Goal: Task Accomplishment & Management: Complete application form

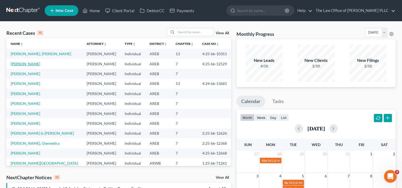
click at [32, 64] on link "[PERSON_NAME]" at bounding box center [25, 64] width 29 height 5
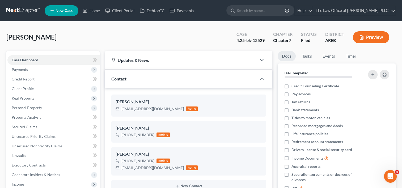
scroll to position [560, 0]
click at [31, 70] on span "Payments" at bounding box center [53, 70] width 92 height 10
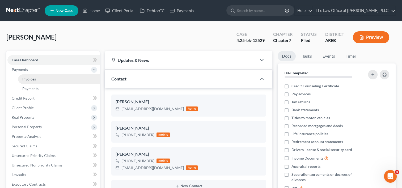
click at [34, 76] on link "Invoices" at bounding box center [59, 79] width 82 height 10
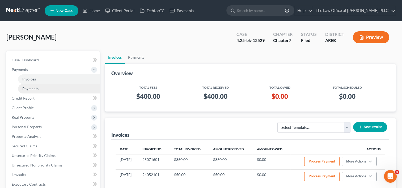
click at [38, 88] on span "Payments" at bounding box center [30, 88] width 16 height 5
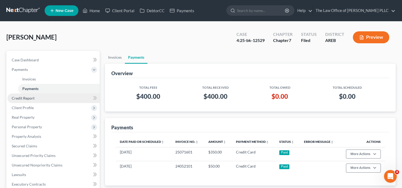
click at [38, 96] on link "Credit Report" at bounding box center [53, 98] width 92 height 10
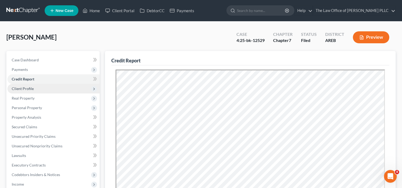
click at [36, 88] on span "Client Profile" at bounding box center [53, 89] width 92 height 10
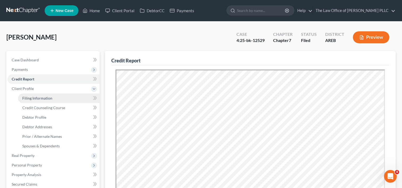
click at [41, 98] on span "Filing Information" at bounding box center [37, 98] width 30 height 5
select select "1"
select select "0"
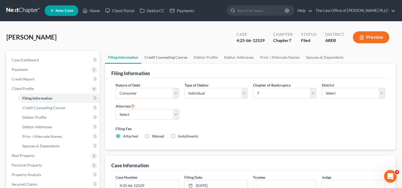
click at [174, 58] on link "Credit Counseling Course" at bounding box center [165, 57] width 49 height 13
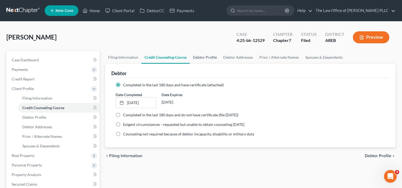
click at [205, 56] on link "Debtor Profile" at bounding box center [205, 57] width 30 height 13
select select "2"
select select "0"
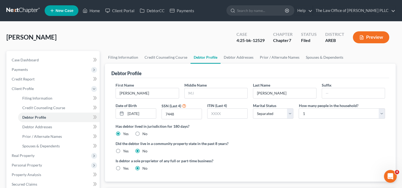
radio input "true"
click at [240, 55] on link "Debtor Addresses" at bounding box center [238, 57] width 36 height 13
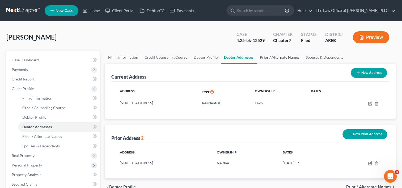
click at [274, 58] on link "Prior / Alternate Names" at bounding box center [279, 57] width 46 height 13
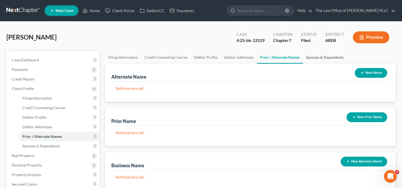
click at [323, 57] on link "Spouses & Dependents" at bounding box center [325, 57] width 44 height 13
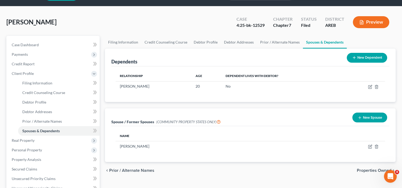
scroll to position [15, 0]
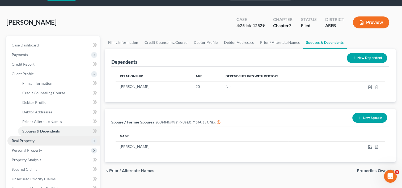
click at [27, 140] on span "Real Property" at bounding box center [23, 140] width 23 height 5
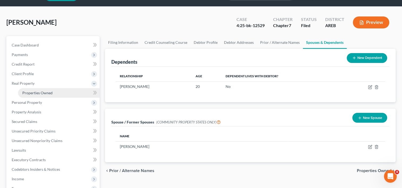
click at [45, 92] on span "Properties Owned" at bounding box center [37, 93] width 30 height 5
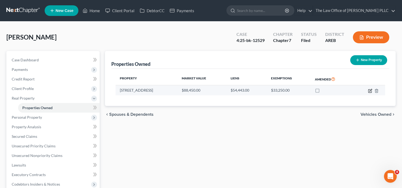
click at [370, 89] on icon "button" at bounding box center [370, 91] width 4 height 4
select select "2"
select select "0"
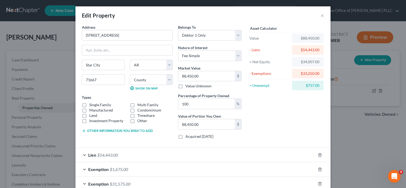
scroll to position [31, 0]
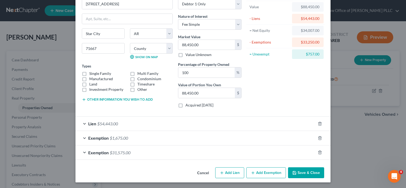
click at [289, 149] on div "Exemption $31,575.00" at bounding box center [195, 152] width 240 height 14
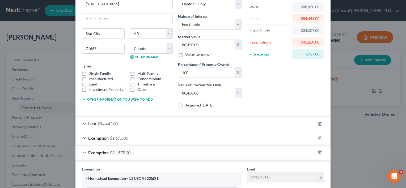
scroll to position [107, 0]
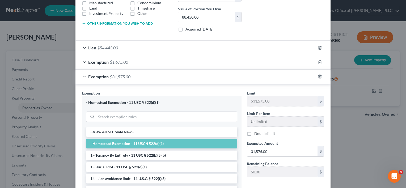
click at [260, 60] on div "Exemption $1,675.00" at bounding box center [195, 62] width 240 height 14
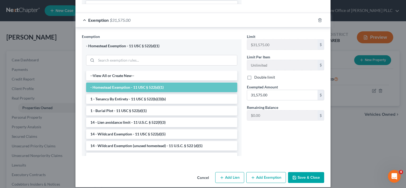
scroll to position [306, 0]
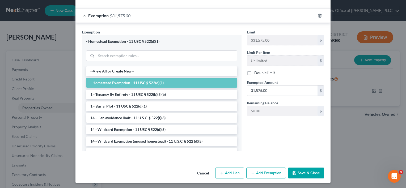
click at [202, 170] on button "Cancel" at bounding box center [203, 173] width 20 height 11
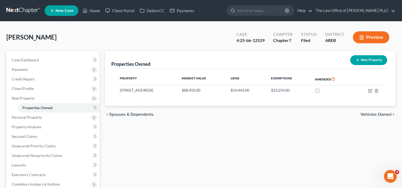
click at [384, 112] on span "Vehicles Owned" at bounding box center [375, 114] width 31 height 4
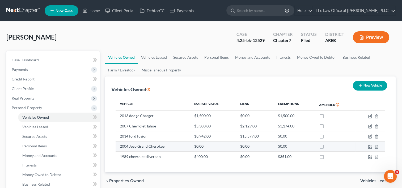
click at [162, 145] on td "2004 Jeep Grand Cherokee" at bounding box center [152, 146] width 74 height 10
click at [369, 146] on icon "button" at bounding box center [370, 147] width 4 height 4
select select "0"
select select "22"
select select "4"
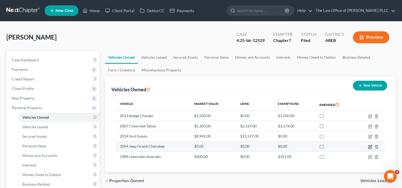
select select "0"
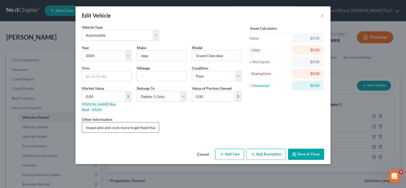
click at [158, 124] on input "inoperable and costs more to get fixed than market value" at bounding box center [120, 127] width 77 height 10
click at [154, 123] on input "inoperable and costs more to get fixed than market value" at bounding box center [120, 127] width 77 height 10
click at [205, 149] on button "Cancel" at bounding box center [203, 154] width 20 height 11
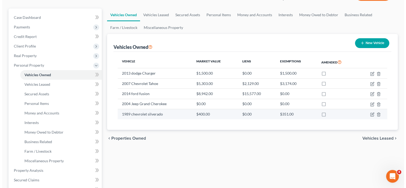
scroll to position [44, 0]
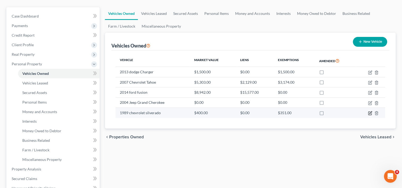
click at [369, 112] on icon "button" at bounding box center [370, 113] width 4 height 4
select select "0"
select select "37"
select select "4"
select select "0"
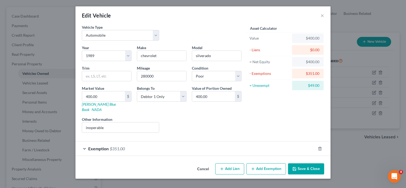
click at [289, 142] on div "Exemption $351.00" at bounding box center [195, 149] width 240 height 14
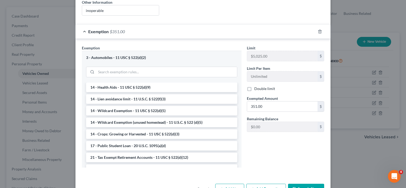
scroll to position [94, 0]
click at [190, 106] on li "14 - Wildcard Exemption - 11 USC § 522(d)(5)" at bounding box center [161, 111] width 151 height 10
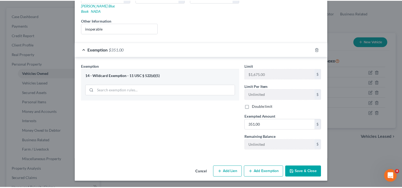
scroll to position [93, 0]
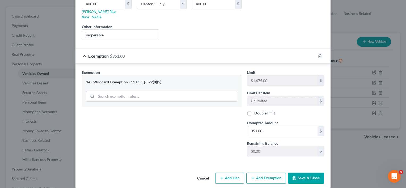
click at [216, 75] on div "14 - Wildcard Exemption - 11 USC § 522(d)(5)" at bounding box center [162, 91] width 160 height 32
click at [203, 173] on button "Cancel" at bounding box center [203, 178] width 20 height 11
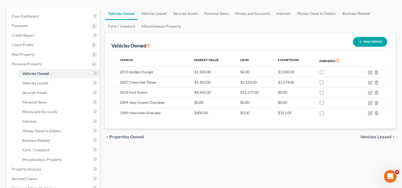
click at [374, 135] on span "Vehicles Leased" at bounding box center [375, 137] width 31 height 4
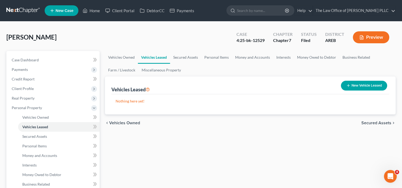
click at [370, 123] on span "Secured Assets" at bounding box center [376, 123] width 30 height 4
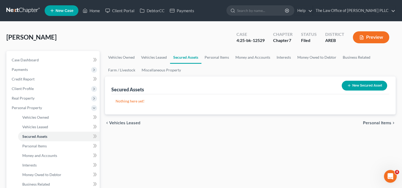
click at [376, 123] on span "Personal Items" at bounding box center [377, 123] width 28 height 4
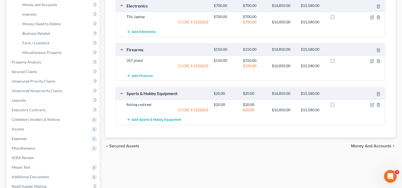
scroll to position [151, 0]
click at [366, 144] on span "Money and Accounts" at bounding box center [371, 146] width 40 height 4
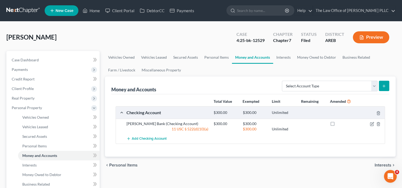
click at [379, 164] on span "Interests" at bounding box center [382, 165] width 17 height 4
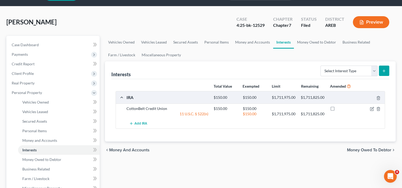
scroll to position [15, 0]
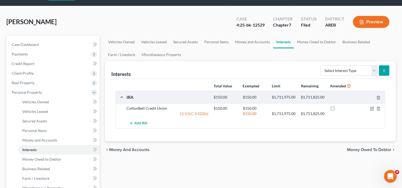
click at [360, 152] on span "Money Owed to Debtor" at bounding box center [369, 150] width 44 height 4
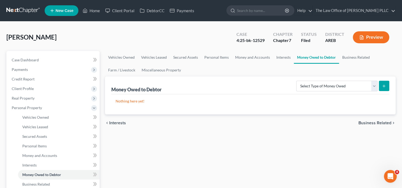
click at [362, 123] on span "Business Related" at bounding box center [374, 123] width 33 height 4
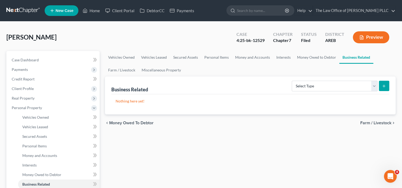
click at [376, 122] on span "Farm / Livestock" at bounding box center [375, 123] width 31 height 4
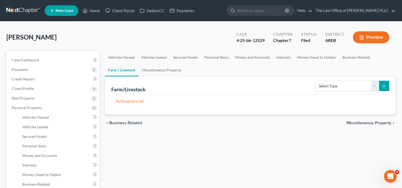
click at [379, 122] on span "Miscellaneous Property" at bounding box center [368, 123] width 45 height 4
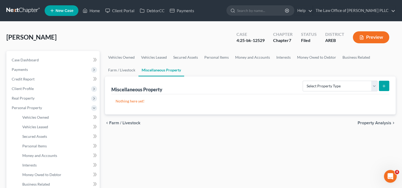
click at [370, 123] on span "Property Analysis" at bounding box center [374, 123] width 34 height 4
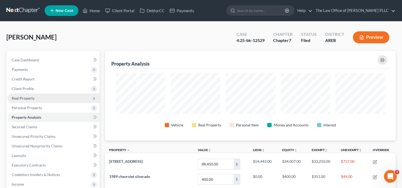
click at [29, 97] on span "Real Property" at bounding box center [23, 98] width 23 height 5
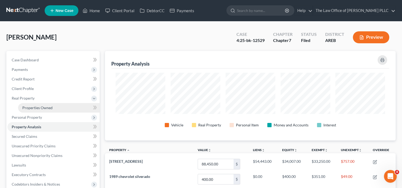
click at [42, 106] on span "Properties Owned" at bounding box center [37, 107] width 30 height 5
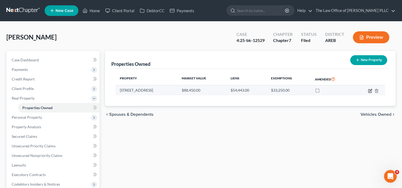
click at [369, 90] on icon "button" at bounding box center [370, 90] width 2 height 2
select select "2"
select select "39"
select select "0"
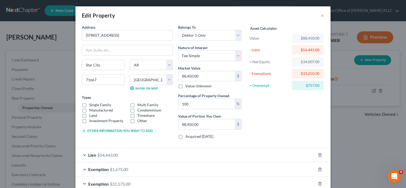
scroll to position [31, 0]
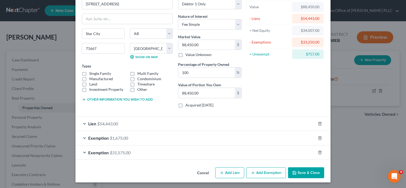
click at [286, 151] on div "Exemption $31,575.00" at bounding box center [195, 152] width 240 height 14
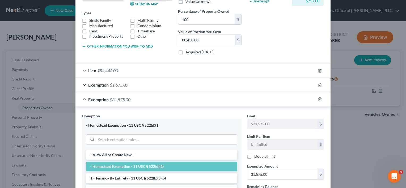
scroll to position [84, 0]
click at [276, 83] on div "Exemption $1,675.00" at bounding box center [195, 85] width 240 height 14
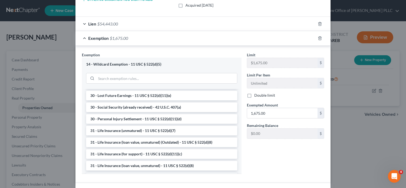
scroll to position [371, 0]
click at [181, 121] on li "30 - Personal Injury Settlement - 11 USC § 522(d)(11)(d)" at bounding box center [161, 120] width 151 height 10
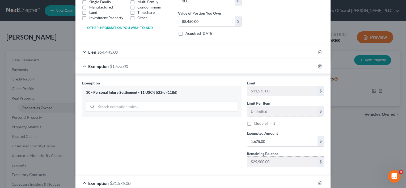
scroll to position [103, 0]
click at [318, 66] on icon "button" at bounding box center [320, 66] width 4 height 4
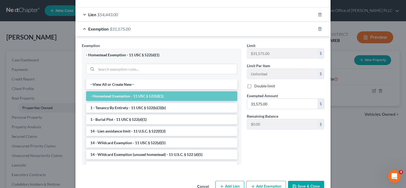
scroll to position [154, 0]
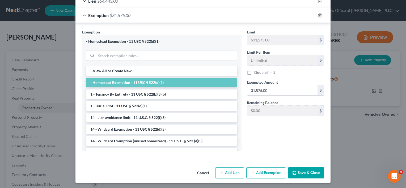
click at [203, 171] on button "Cancel" at bounding box center [203, 173] width 20 height 11
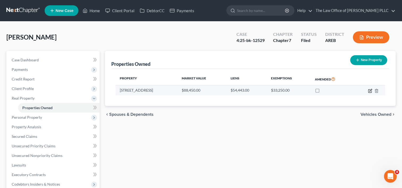
click at [369, 91] on icon "button" at bounding box center [370, 91] width 4 height 4
select select "2"
select select "39"
select select "0"
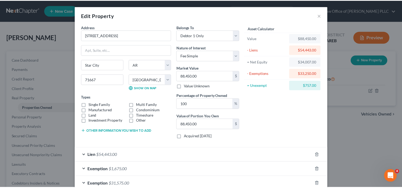
scroll to position [31, 0]
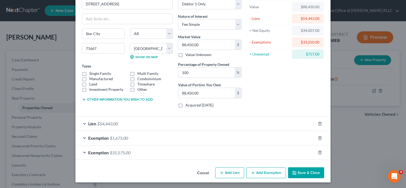
click at [199, 173] on button "Cancel" at bounding box center [203, 173] width 20 height 11
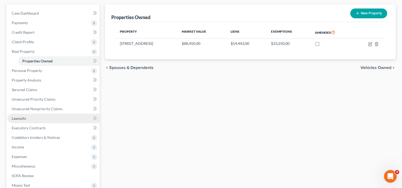
click at [37, 115] on link "Lawsuits" at bounding box center [53, 119] width 92 height 10
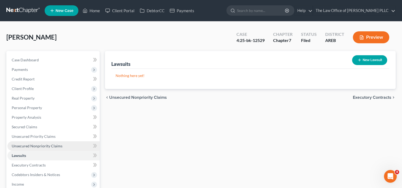
click at [46, 145] on span "Unsecured Nonpriority Claims" at bounding box center [37, 146] width 51 height 5
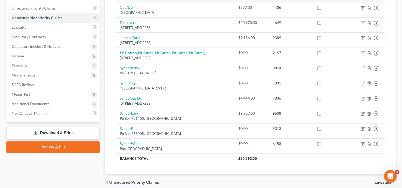
scroll to position [126, 0]
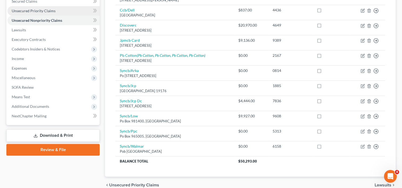
click at [36, 14] on link "Unsecured Priority Claims" at bounding box center [53, 11] width 92 height 10
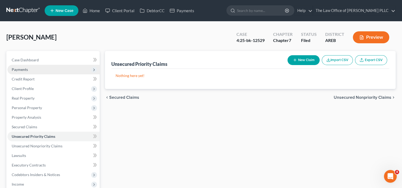
scroll to position [32, 0]
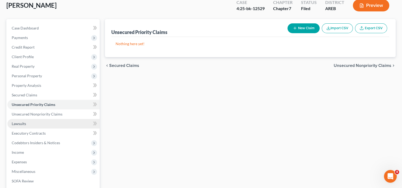
click at [25, 123] on span "Lawsuits" at bounding box center [19, 123] width 14 height 5
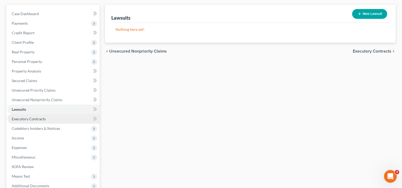
click at [36, 122] on link "Executory Contracts" at bounding box center [53, 119] width 92 height 10
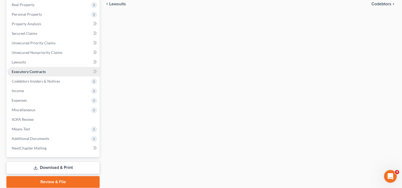
scroll to position [94, 0]
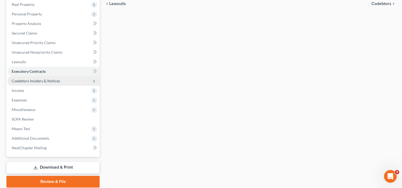
click at [50, 79] on span "Codebtors Insiders & Notices" at bounding box center [36, 81] width 48 height 5
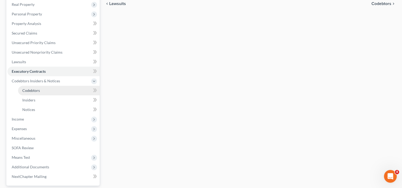
click at [36, 89] on span "Codebtors" at bounding box center [31, 90] width 18 height 5
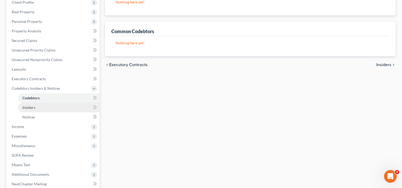
click at [31, 111] on link "Insiders" at bounding box center [59, 108] width 82 height 10
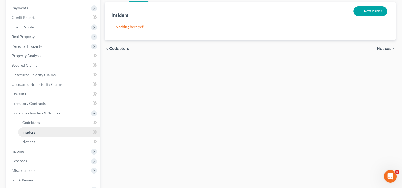
scroll to position [77, 0]
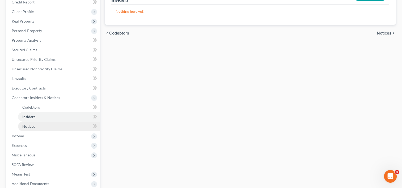
click at [29, 123] on link "Notices" at bounding box center [59, 127] width 82 height 10
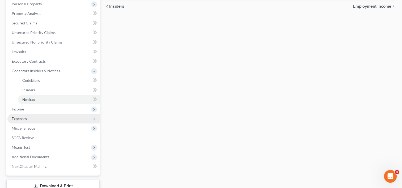
scroll to position [104, 0]
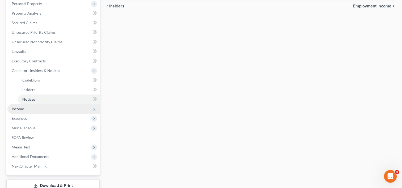
click at [23, 111] on span "Income" at bounding box center [53, 109] width 92 height 10
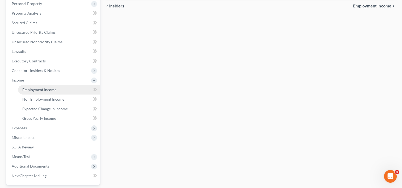
click at [40, 90] on span "Employment Income" at bounding box center [39, 89] width 34 height 5
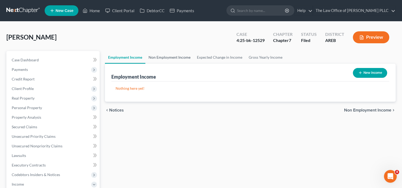
click at [171, 56] on link "Non Employment Income" at bounding box center [169, 57] width 48 height 13
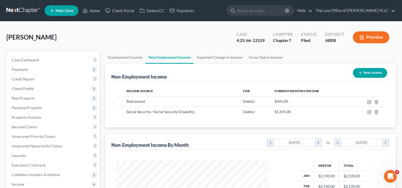
scroll to position [95, 163]
click at [211, 57] on link "Expected Change in Income" at bounding box center [220, 57] width 52 height 13
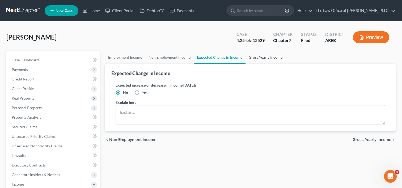
click at [262, 56] on link "Gross Yearly Income" at bounding box center [265, 57] width 40 height 13
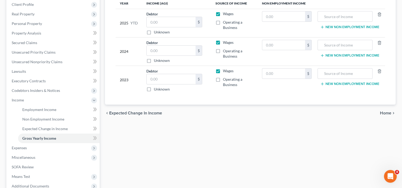
scroll to position [84, 0]
click at [385, 113] on span "Home" at bounding box center [385, 113] width 11 height 4
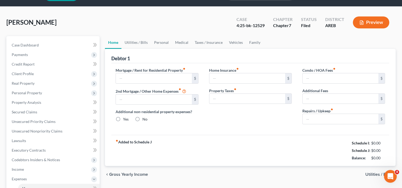
type input "488.95"
type input "0.00"
radio input "true"
type input "0.00"
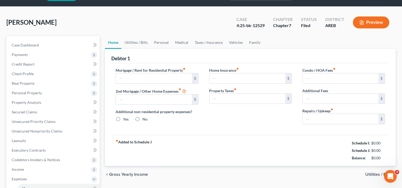
type input "0.00"
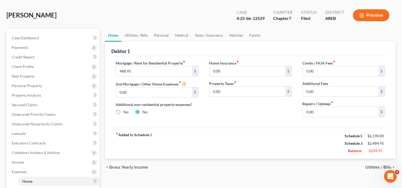
scroll to position [22, 0]
click at [140, 35] on link "Utilities / Bills" at bounding box center [135, 35] width 29 height 13
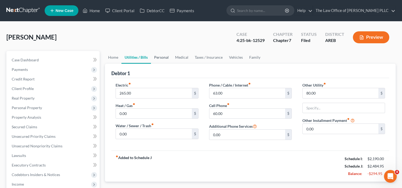
click at [162, 56] on link "Personal" at bounding box center [161, 57] width 21 height 13
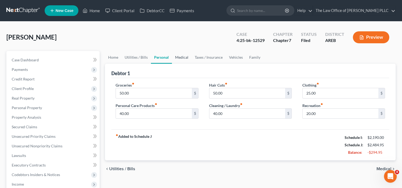
click at [185, 56] on link "Medical" at bounding box center [182, 57] width 20 height 13
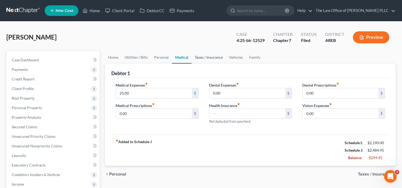
click at [209, 57] on link "Taxes / Insurance" at bounding box center [208, 57] width 34 height 13
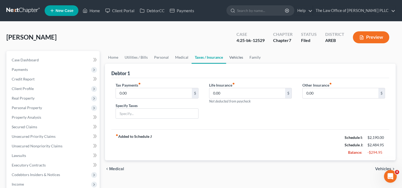
click at [235, 59] on link "Vehicles" at bounding box center [236, 57] width 20 height 13
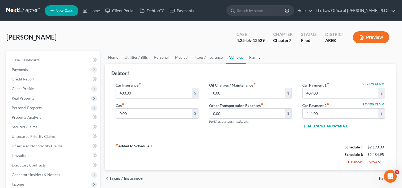
click at [256, 58] on link "Family" at bounding box center [255, 57] width 18 height 13
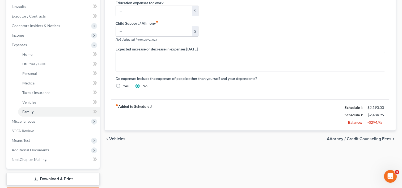
scroll to position [180, 0]
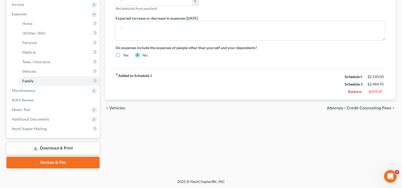
click at [339, 106] on span "Attorney / Credit Counseling Fees" at bounding box center [359, 108] width 65 height 4
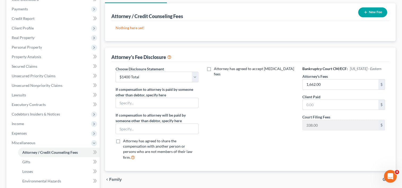
scroll to position [61, 0]
click at [195, 75] on select "Select Chapter 13 - Above Median $4750 Chapter 13 2025 Chapter 13 - Below Media…" at bounding box center [156, 76] width 83 height 11
select select "5"
click at [115, 71] on select "Select Chapter 13 - Above Median $4750 Chapter 13 2025 Chapter 13 - Below Media…" at bounding box center [156, 76] width 83 height 11
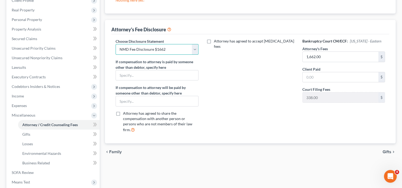
scroll to position [88, 0]
click at [386, 149] on span "Gifts" at bounding box center [386, 151] width 9 height 4
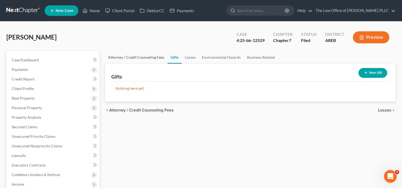
click at [150, 58] on link "Attorney / Credit Counseling Fees" at bounding box center [136, 57] width 62 height 13
select select "5"
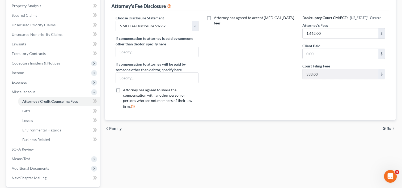
scroll to position [112, 0]
click at [389, 126] on span "Gifts" at bounding box center [386, 128] width 9 height 4
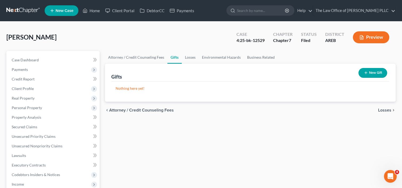
click at [383, 109] on span "Losses" at bounding box center [384, 110] width 13 height 4
click at [379, 109] on span "Environmental Hazards" at bounding box center [368, 110] width 45 height 4
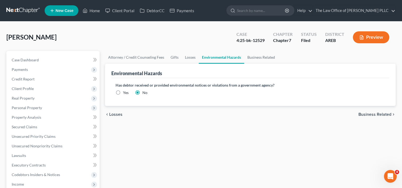
click at [371, 115] on span "Business Related" at bounding box center [374, 114] width 33 height 4
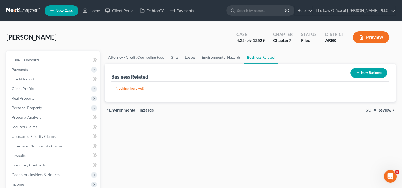
click at [374, 110] on span "SOFA Review" at bounding box center [378, 110] width 26 height 4
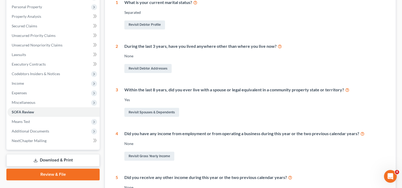
scroll to position [101, 0]
click at [153, 113] on link "Revisit Spouses & Dependents" at bounding box center [151, 112] width 55 height 9
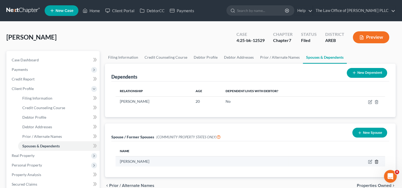
click at [377, 161] on icon "button" at bounding box center [376, 162] width 4 height 4
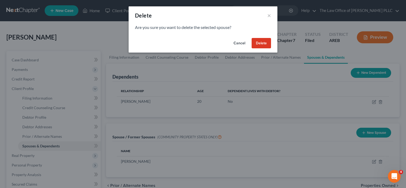
click at [266, 46] on button "Delete" at bounding box center [260, 43] width 19 height 11
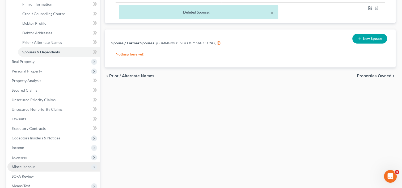
scroll to position [135, 0]
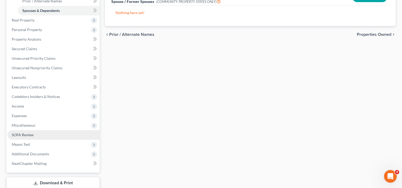
click at [29, 135] on span "SOFA Review" at bounding box center [23, 134] width 22 height 5
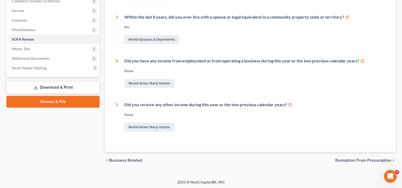
scroll to position [174, 0]
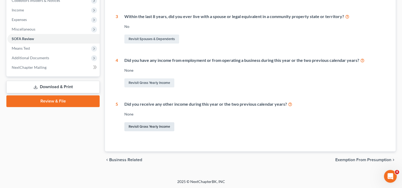
click at [144, 127] on link "Revisit Gross Yearly Income" at bounding box center [149, 126] width 50 height 9
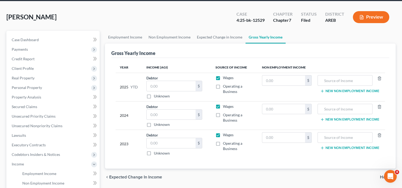
scroll to position [20, 0]
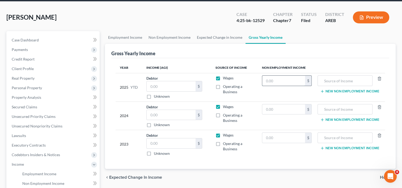
click at [279, 79] on input "text" at bounding box center [283, 81] width 43 height 10
click at [22, 164] on span "Income" at bounding box center [18, 164] width 12 height 5
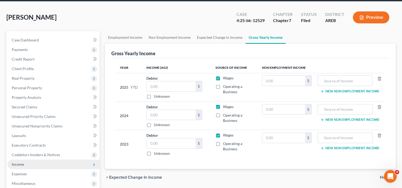
click at [27, 167] on span "Income" at bounding box center [53, 165] width 92 height 10
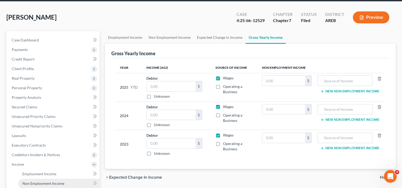
click at [40, 183] on span "Non Employment Income" at bounding box center [43, 183] width 42 height 5
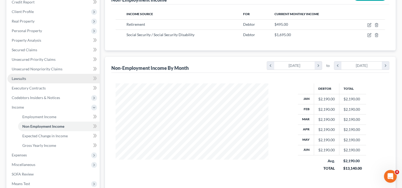
scroll to position [78, 0]
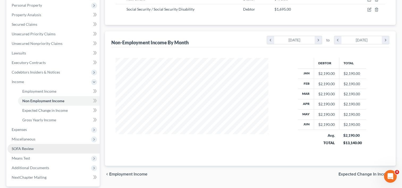
click at [40, 150] on link "SOFA Review" at bounding box center [53, 149] width 92 height 10
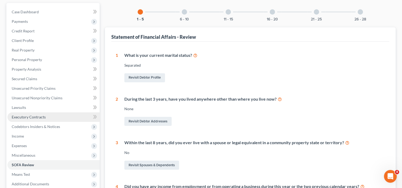
scroll to position [49, 0]
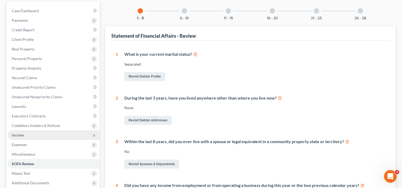
click at [40, 138] on span "Income" at bounding box center [53, 135] width 92 height 10
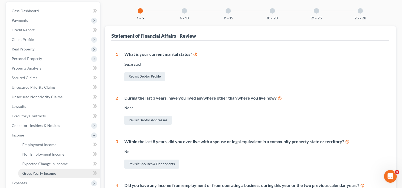
click at [51, 175] on link "Gross Yearly Income" at bounding box center [59, 174] width 82 height 10
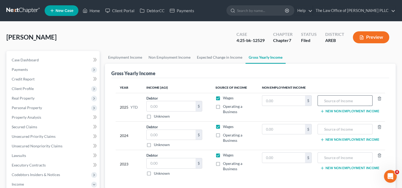
click at [333, 100] on input "text" at bounding box center [344, 101] width 49 height 10
click at [288, 100] on input "text" at bounding box center [283, 101] width 43 height 10
type input "26,280"
click at [278, 131] on input "text" at bounding box center [283, 129] width 43 height 10
type input "26,280"
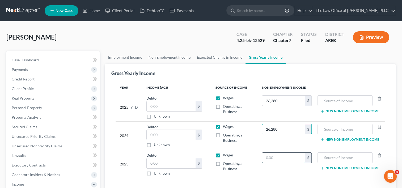
click at [273, 157] on input "text" at bounding box center [283, 158] width 43 height 10
type input "26,280"
click at [336, 99] on input "text" at bounding box center [344, 101] width 49 height 10
type input "retirement"
click button "button" at bounding box center [379, 98] width 4 height 4
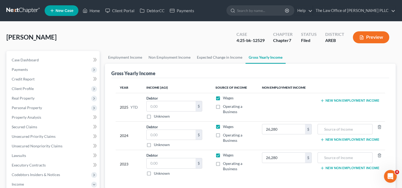
click at [310, 108] on td at bounding box center [287, 107] width 58 height 28
click at [335, 129] on input "text" at bounding box center [344, 129] width 49 height 10
type input "Retirement"
click at [334, 155] on input "text" at bounding box center [344, 158] width 49 height 10
type input "Retirement"
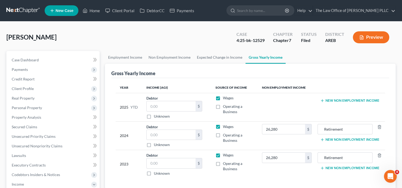
click at [277, 109] on td at bounding box center [287, 107] width 58 height 28
click at [348, 100] on button "New Non Employment Income" at bounding box center [349, 101] width 59 height 4
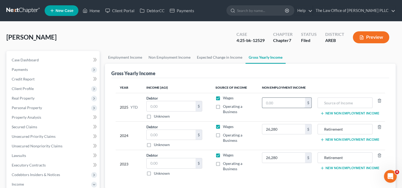
click at [290, 102] on input "text" at bounding box center [283, 103] width 43 height 10
type input "26,280"
click at [348, 100] on input "text" at bounding box center [344, 103] width 49 height 10
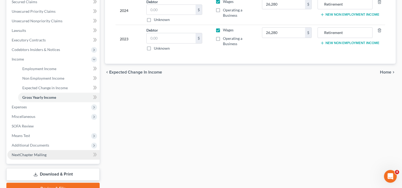
scroll to position [125, 0]
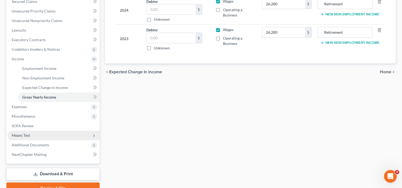
type input "Retirement"
click at [27, 134] on span "Means Test" at bounding box center [21, 135] width 18 height 5
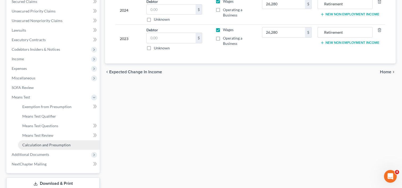
click at [40, 143] on span "Calculation and Presumption" at bounding box center [46, 145] width 48 height 5
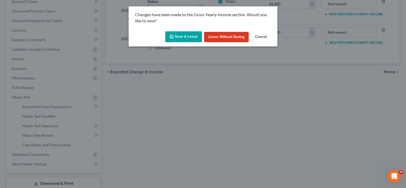
click at [182, 37] on button "Save & Leave" at bounding box center [183, 36] width 37 height 11
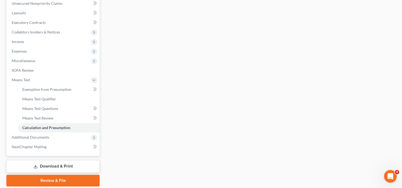
scroll to position [143, 0]
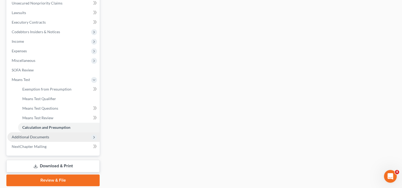
click at [44, 139] on span "Additional Documents" at bounding box center [53, 137] width 92 height 10
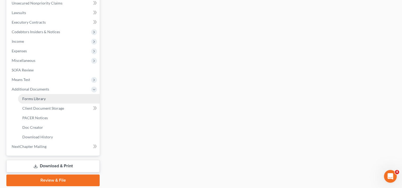
click at [62, 99] on link "Forms Library" at bounding box center [59, 99] width 82 height 10
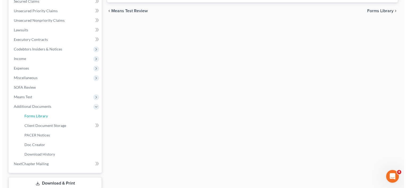
scroll to position [161, 0]
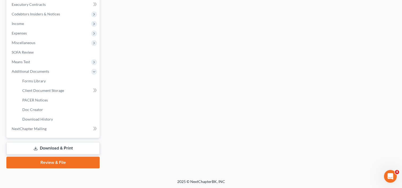
click at [60, 148] on link "Download & Print" at bounding box center [52, 148] width 93 height 12
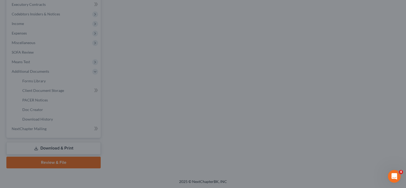
click at [148, 116] on div at bounding box center [203, 94] width 406 height 188
click at [151, 72] on div at bounding box center [203, 94] width 406 height 188
click at [123, 40] on div at bounding box center [203, 94] width 406 height 188
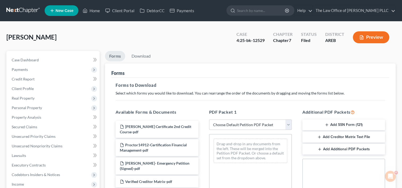
click at [286, 123] on select "Choose Default Petition PDF Packet Complete Bankruptcy Petition (all forms and …" at bounding box center [250, 124] width 83 height 11
select select "5"
click at [209, 119] on select "Choose Default Petition PDF Packet Complete Bankruptcy Petition (all forms and …" at bounding box center [250, 124] width 83 height 11
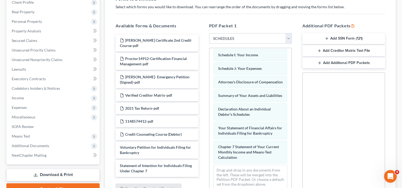
scroll to position [139, 0]
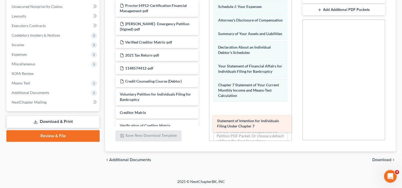
drag, startPoint x: 174, startPoint y: 112, endPoint x: 271, endPoint y: 121, distance: 97.5
click at [202, 121] on div "Statement of Intention for Individuals Filing Under Chapter 7 Charles Proctor C…" at bounding box center [156, 65] width 91 height 168
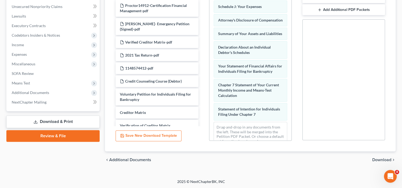
click at [147, 135] on button "Save New Download Template" at bounding box center [148, 135] width 66 height 11
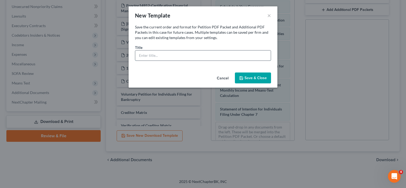
click at [179, 53] on input "text" at bounding box center [202, 55] width 135 height 10
type input "2025 Schedules Template"
click at [253, 75] on button "Save & Close" at bounding box center [253, 77] width 36 height 11
select select "6"
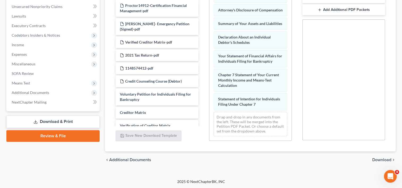
click at [377, 158] on span "Download" at bounding box center [381, 160] width 19 height 4
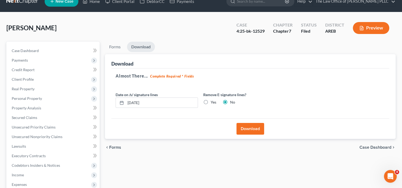
scroll to position [0, 0]
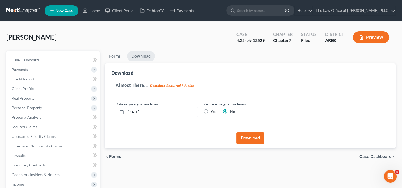
click at [211, 110] on label "Yes" at bounding box center [214, 111] width 6 height 5
click at [213, 110] on input "Yes" at bounding box center [214, 110] width 3 height 3
radio input "true"
radio input "false"
click at [115, 156] on span "Forms" at bounding box center [115, 157] width 12 height 4
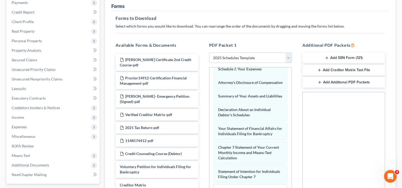
scroll to position [139, 0]
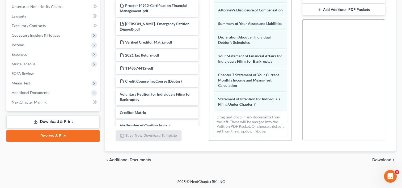
click at [383, 159] on span "Download" at bounding box center [381, 160] width 19 height 4
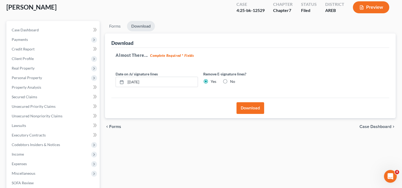
scroll to position [30, 0]
click at [249, 108] on button "Download" at bounding box center [250, 108] width 28 height 12
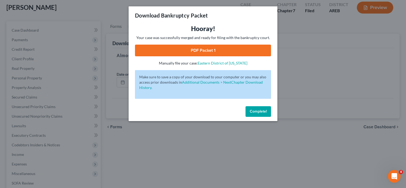
click at [202, 51] on link "PDF Packet 1" at bounding box center [203, 51] width 136 height 12
click at [253, 110] on span "Complete!" at bounding box center [258, 111] width 17 height 5
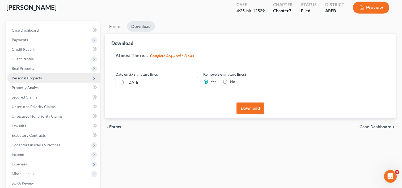
scroll to position [0, 0]
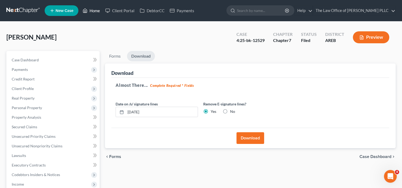
click at [95, 12] on link "Home" at bounding box center [91, 11] width 23 height 10
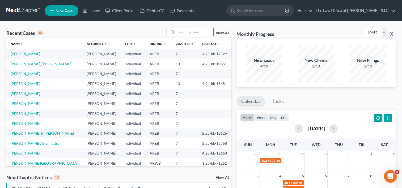
click at [193, 32] on input "search" at bounding box center [194, 32] width 37 height 8
type input "JAMES"
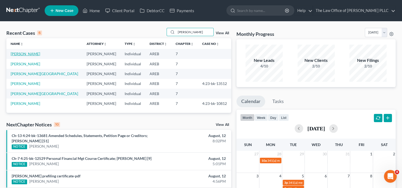
click at [31, 53] on link "[PERSON_NAME]" at bounding box center [25, 54] width 29 height 5
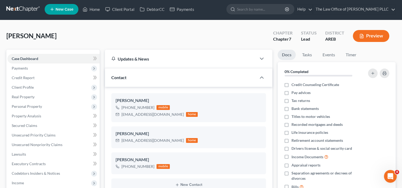
scroll to position [1, 0]
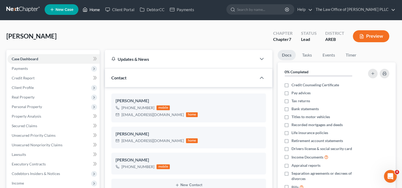
click at [99, 10] on link "Home" at bounding box center [91, 10] width 23 height 10
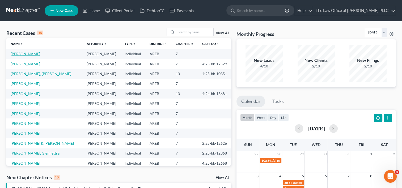
click at [23, 52] on link "[PERSON_NAME]" at bounding box center [25, 54] width 29 height 5
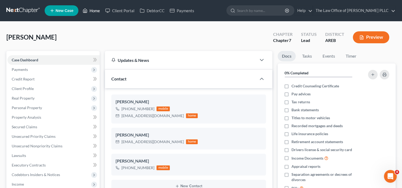
click at [92, 8] on link "Home" at bounding box center [91, 11] width 23 height 10
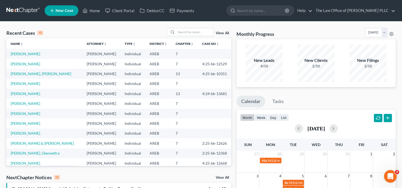
click at [219, 33] on link "View All" at bounding box center [222, 33] width 13 height 4
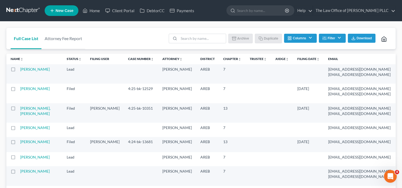
click at [15, 72] on td at bounding box center [13, 73] width 14 height 19
click at [18, 71] on label at bounding box center [18, 71] width 0 height 0
click at [20, 68] on input "checkbox" at bounding box center [21, 68] width 3 height 3
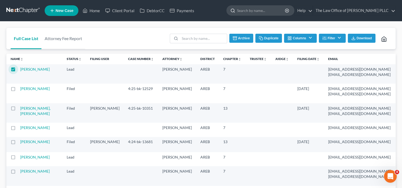
click at [244, 36] on button "Archive" at bounding box center [241, 38] width 24 height 9
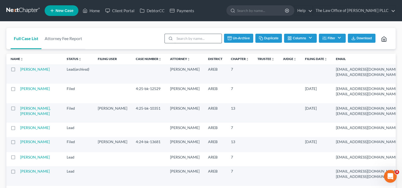
checkbox input "false"
click at [204, 37] on input "search" at bounding box center [202, 38] width 47 height 9
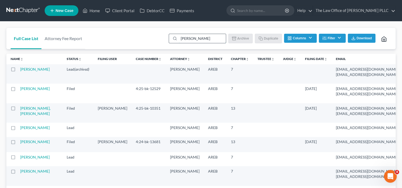
type input "LUCRETIA"
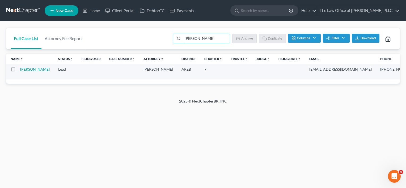
click at [25, 71] on link "[PERSON_NAME]" at bounding box center [34, 69] width 29 height 5
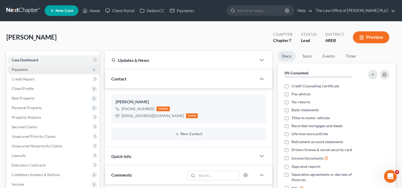
click at [23, 69] on span "Payments" at bounding box center [20, 69] width 16 height 5
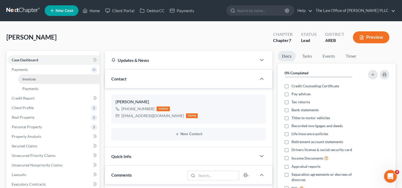
click at [29, 79] on span "Invoices" at bounding box center [29, 79] width 14 height 5
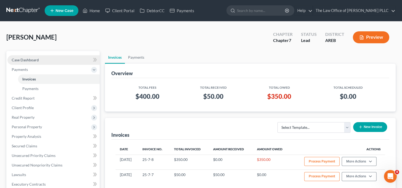
click at [50, 59] on link "Case Dashboard" at bounding box center [53, 60] width 92 height 10
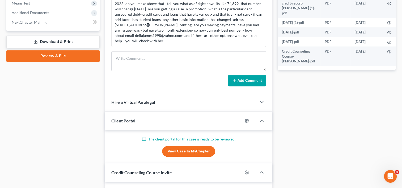
scroll to position [220, 0]
click at [192, 147] on link "View Case in MyChapter" at bounding box center [188, 151] width 53 height 11
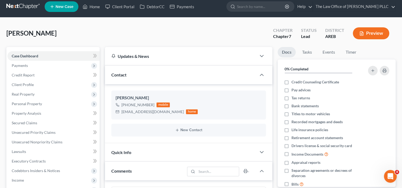
scroll to position [0, 0]
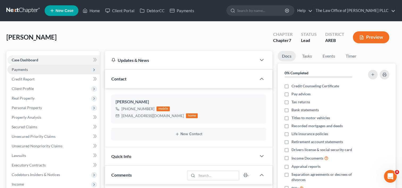
click at [50, 69] on span "Payments" at bounding box center [53, 70] width 92 height 10
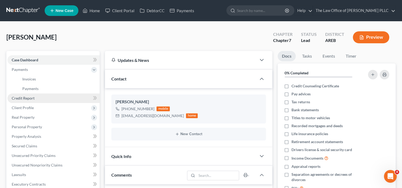
click at [47, 98] on link "Credit Report" at bounding box center [53, 98] width 92 height 10
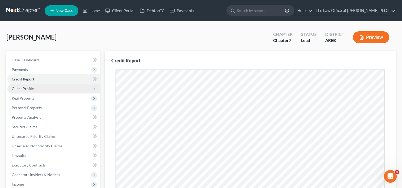
click at [46, 90] on span "Client Profile" at bounding box center [53, 89] width 92 height 10
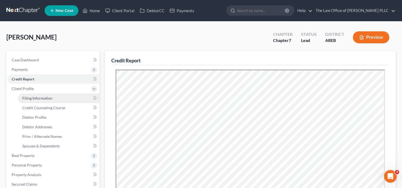
click at [48, 99] on span "Filing Information" at bounding box center [37, 98] width 30 height 5
select select "1"
select select "0"
select select "5"
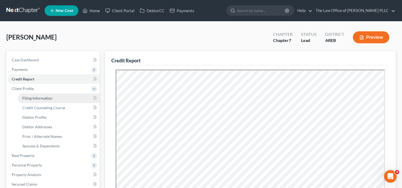
select select "0"
select select "2"
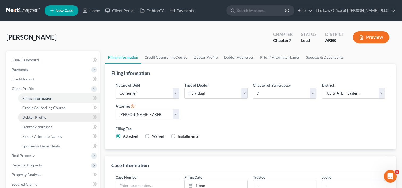
click at [43, 117] on span "Debtor Profile" at bounding box center [34, 117] width 24 height 5
select select "0"
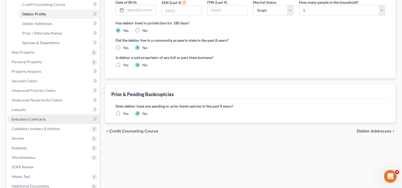
scroll to position [170, 0]
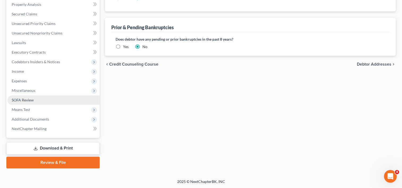
click at [43, 100] on link "SOFA Review" at bounding box center [53, 100] width 92 height 10
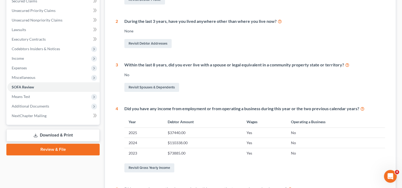
scroll to position [126, 0]
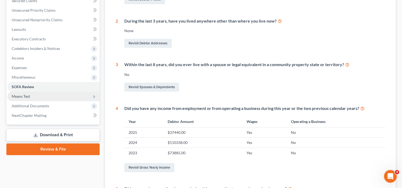
click at [77, 97] on span "Means Test" at bounding box center [53, 97] width 92 height 10
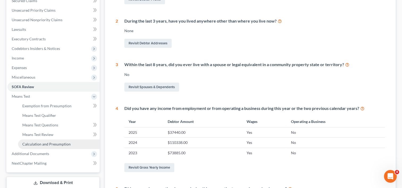
click at [62, 144] on span "Calculation and Presumption" at bounding box center [46, 144] width 48 height 5
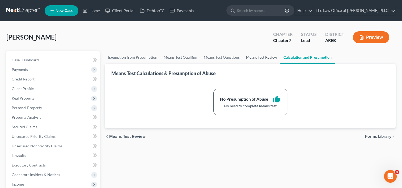
click at [254, 57] on link "Means Test Review" at bounding box center [261, 57] width 37 height 13
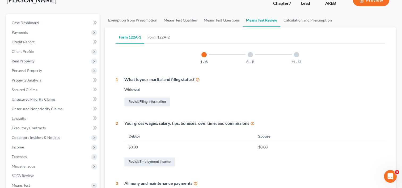
scroll to position [38, 0]
click at [156, 37] on link "Form 122A-2" at bounding box center [158, 36] width 29 height 13
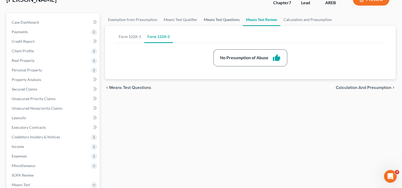
click at [217, 18] on link "Means Test Questions" at bounding box center [221, 19] width 42 height 13
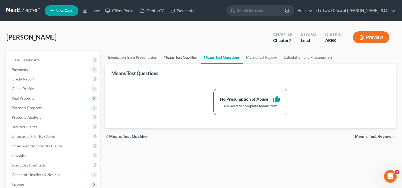
click at [182, 59] on link "Means Test Qualifier" at bounding box center [180, 57] width 40 height 13
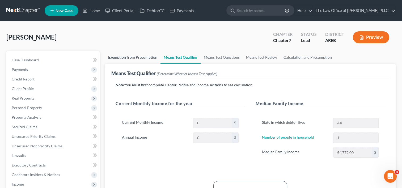
click at [147, 54] on link "Exemption from Presumption" at bounding box center [132, 57] width 55 height 13
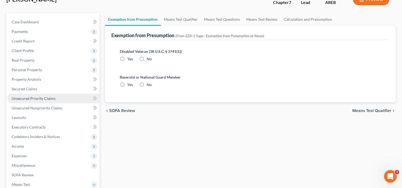
scroll to position [41, 0]
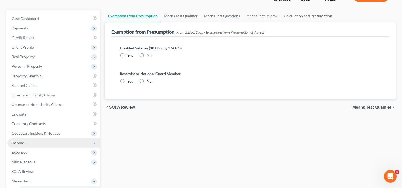
click at [24, 145] on span "Income" at bounding box center [53, 143] width 92 height 10
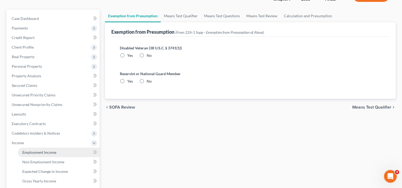
click at [36, 152] on span "Employment Income" at bounding box center [39, 152] width 34 height 5
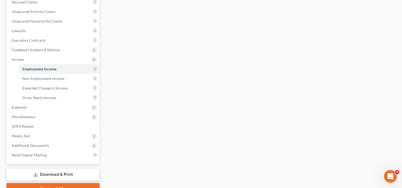
scroll to position [125, 0]
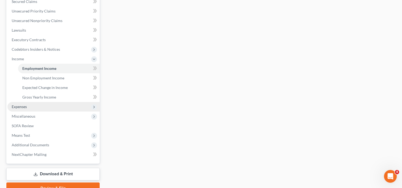
click at [39, 107] on span "Expenses" at bounding box center [53, 107] width 92 height 10
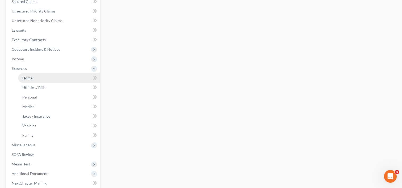
click at [42, 82] on link "Home" at bounding box center [59, 78] width 82 height 10
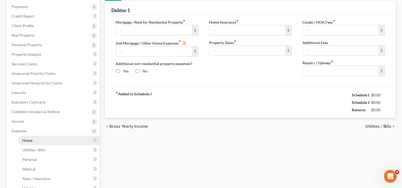
type input "1,495.00"
type input "0.00"
radio input "true"
type input "0.00"
type input "400.00"
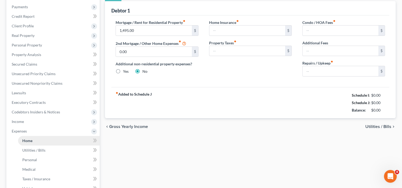
type input "0.00"
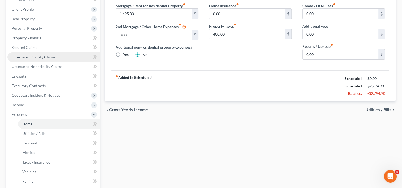
scroll to position [80, 0]
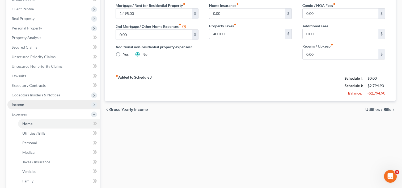
click at [44, 103] on span "Income" at bounding box center [53, 105] width 92 height 10
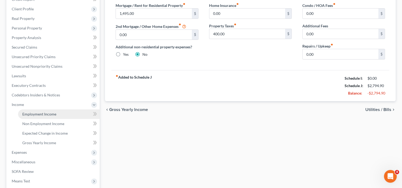
scroll to position [151, 0]
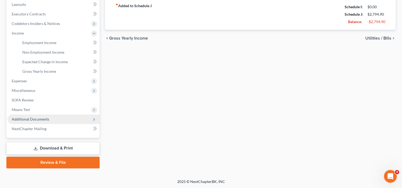
click at [44, 119] on span "Additional Documents" at bounding box center [30, 119] width 37 height 5
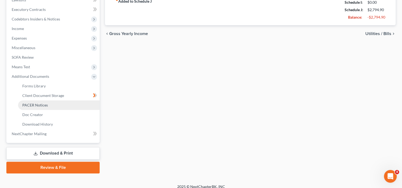
scroll to position [156, 0]
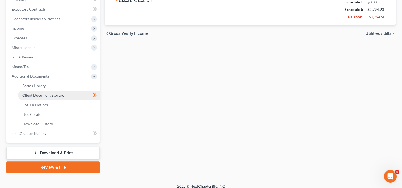
click at [51, 93] on span "Client Document Storage" at bounding box center [43, 95] width 42 height 5
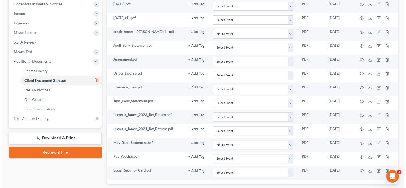
scroll to position [202, 0]
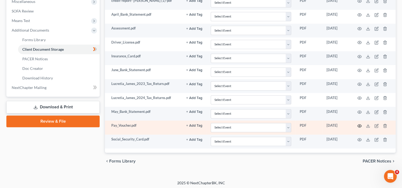
click at [359, 125] on circle "button" at bounding box center [359, 125] width 1 height 1
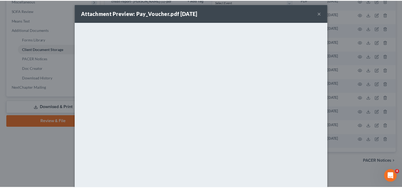
scroll to position [0, 0]
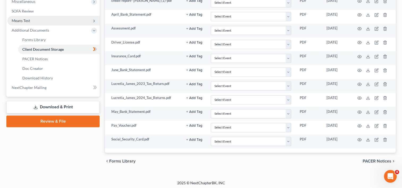
click at [34, 20] on span "Means Test" at bounding box center [53, 21] width 92 height 10
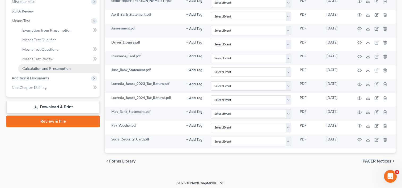
click at [46, 68] on span "Calculation and Presumption" at bounding box center [46, 68] width 48 height 5
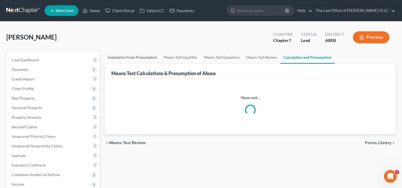
click at [133, 59] on link "Exemption from Presumption" at bounding box center [132, 57] width 55 height 13
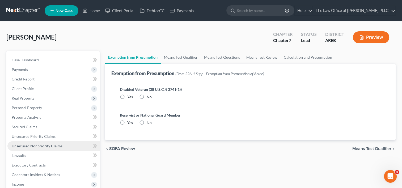
scroll to position [39, 0]
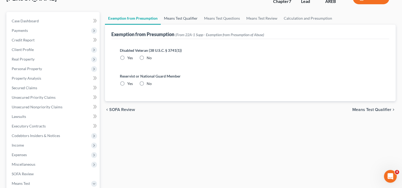
click at [182, 19] on link "Means Test Qualifier" at bounding box center [181, 18] width 40 height 13
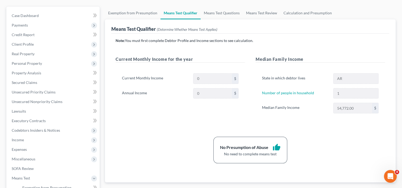
scroll to position [45, 0]
click at [309, 113] on div "State in which debtor lives AR Number of people in household 1 Median Family In…" at bounding box center [319, 95] width 129 height 57
